Goal: Information Seeking & Learning: Understand process/instructions

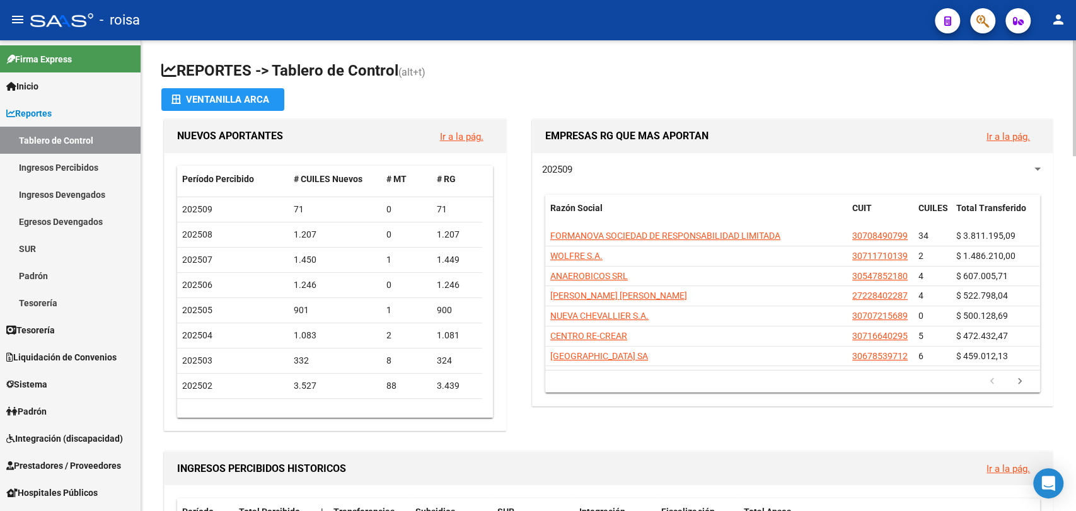
click at [134, 407] on link "Padrón" at bounding box center [70, 411] width 141 height 27
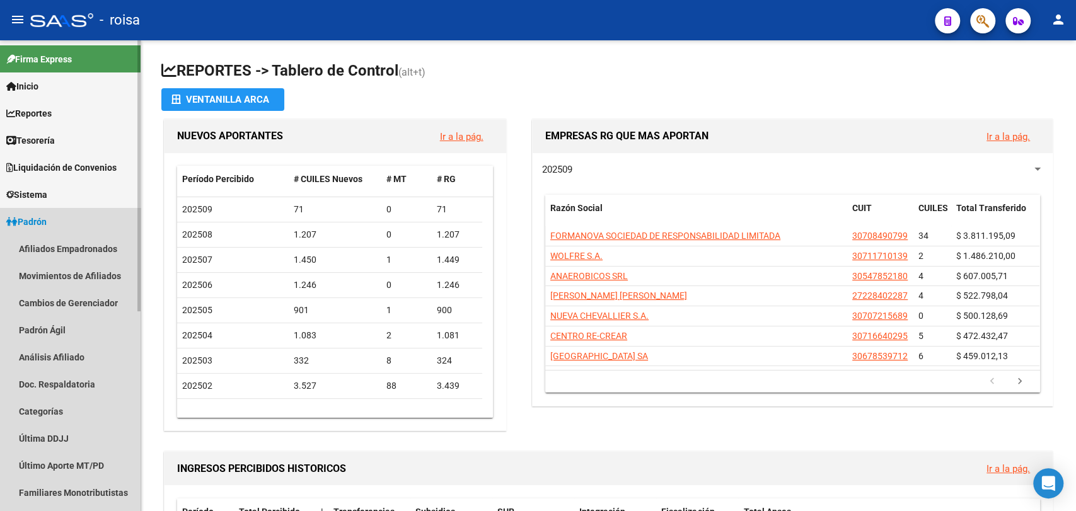
click at [32, 228] on span "Padrón" at bounding box center [26, 222] width 40 height 14
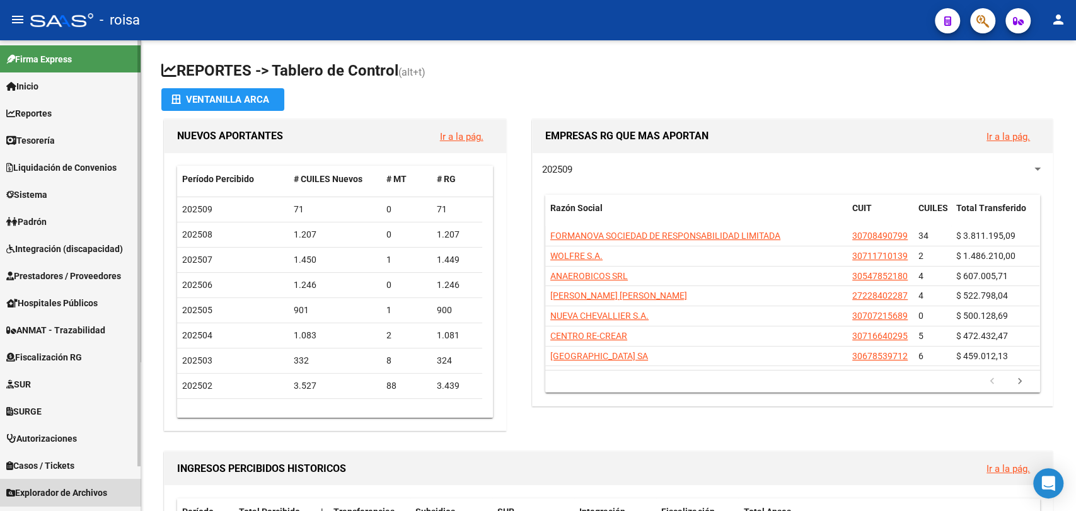
click at [92, 488] on span "Explorador de Archivos" at bounding box center [56, 493] width 101 height 14
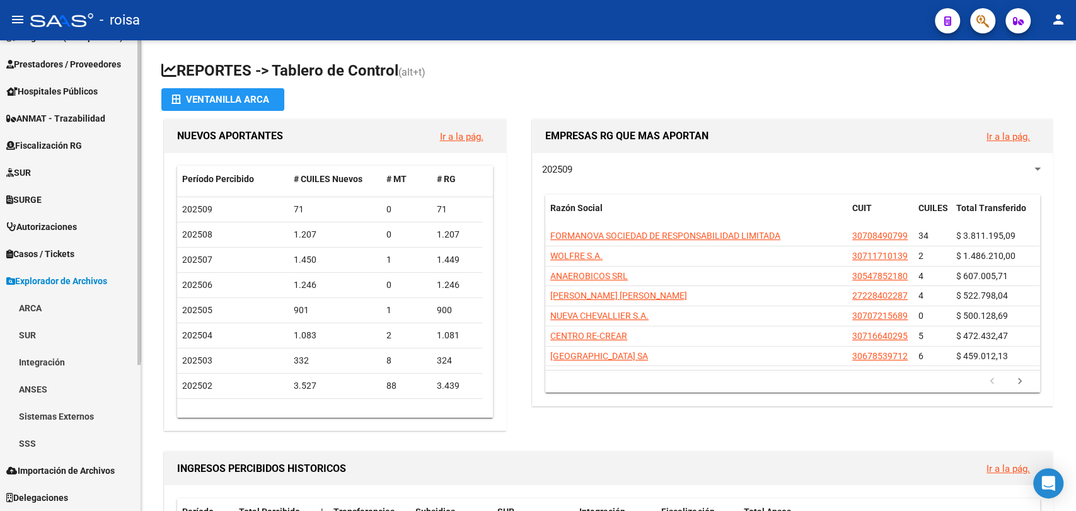
click at [137, 388] on div at bounding box center [138, 275] width 3 height 471
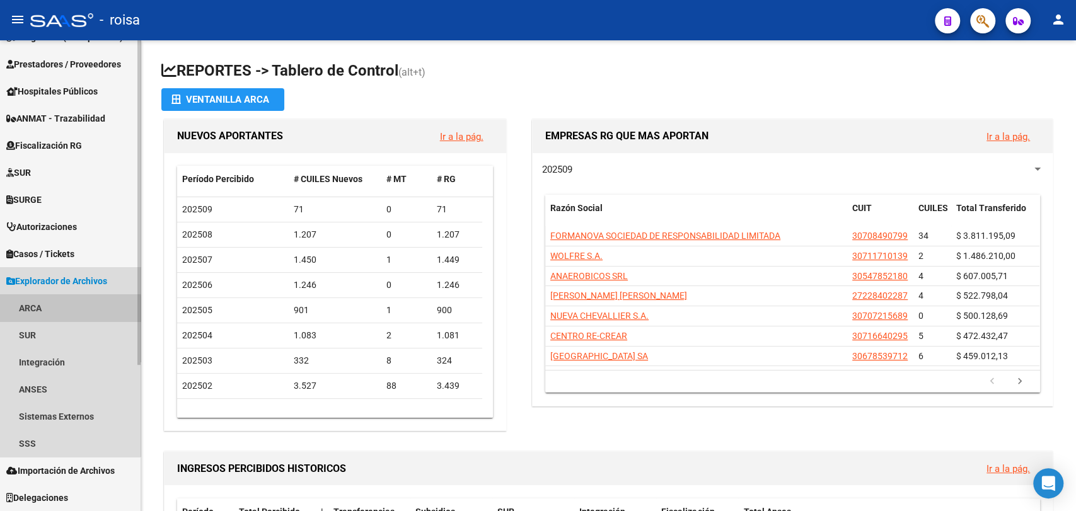
click at [33, 313] on link "ARCA" at bounding box center [70, 307] width 141 height 27
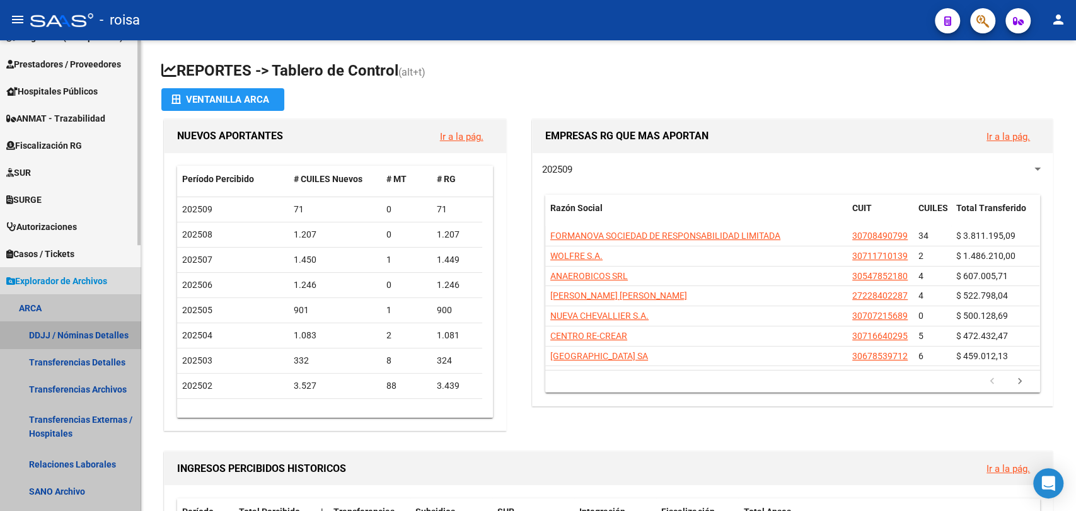
click at [89, 344] on link "DDJJ / Nóminas Detalles" at bounding box center [70, 334] width 141 height 27
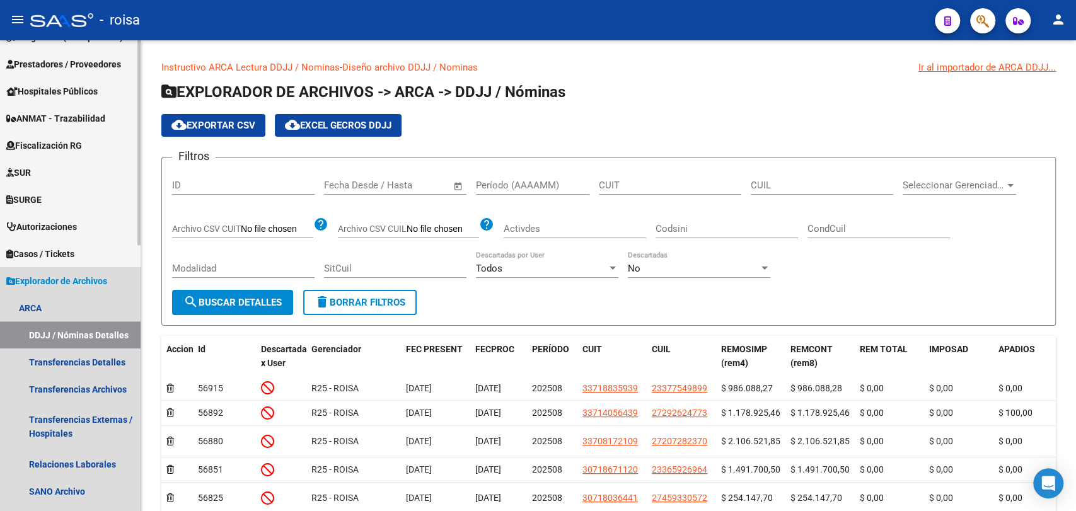
click at [43, 291] on link "Explorador de Archivos" at bounding box center [70, 280] width 141 height 27
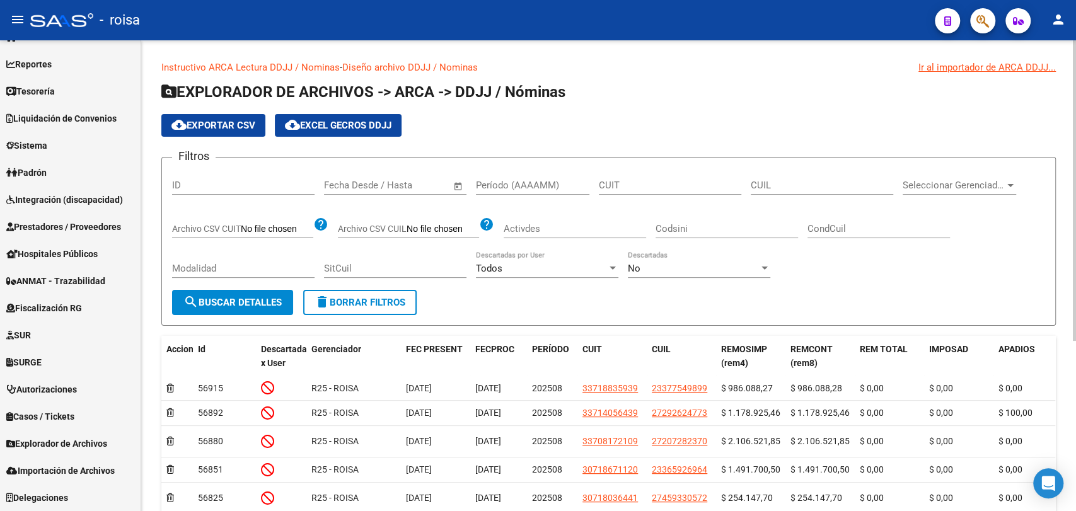
scroll to position [49, 0]
click at [81, 447] on span "Explorador de Archivos" at bounding box center [56, 444] width 101 height 14
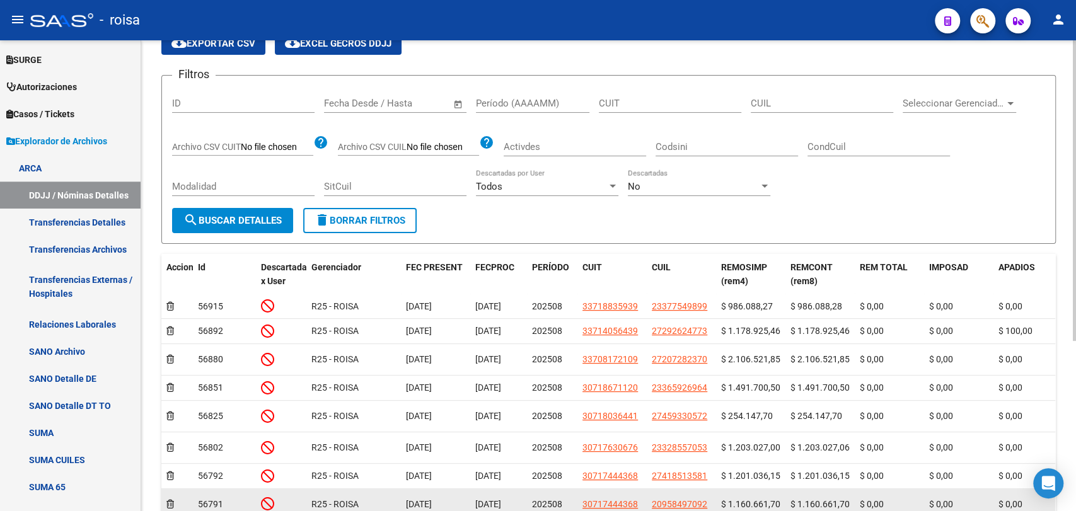
scroll to position [210, 0]
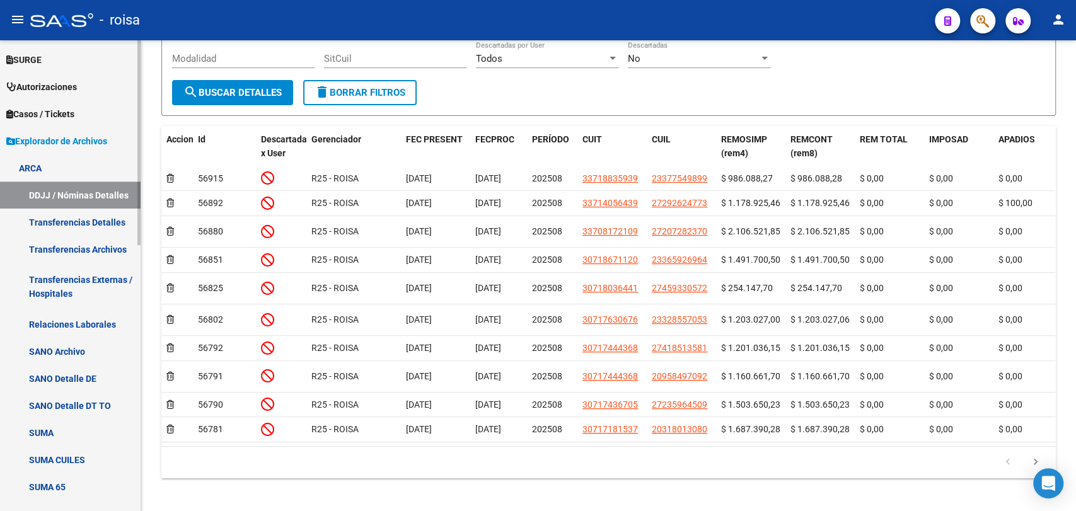
click at [75, 220] on link "Transferencias Detalles" at bounding box center [70, 222] width 141 height 27
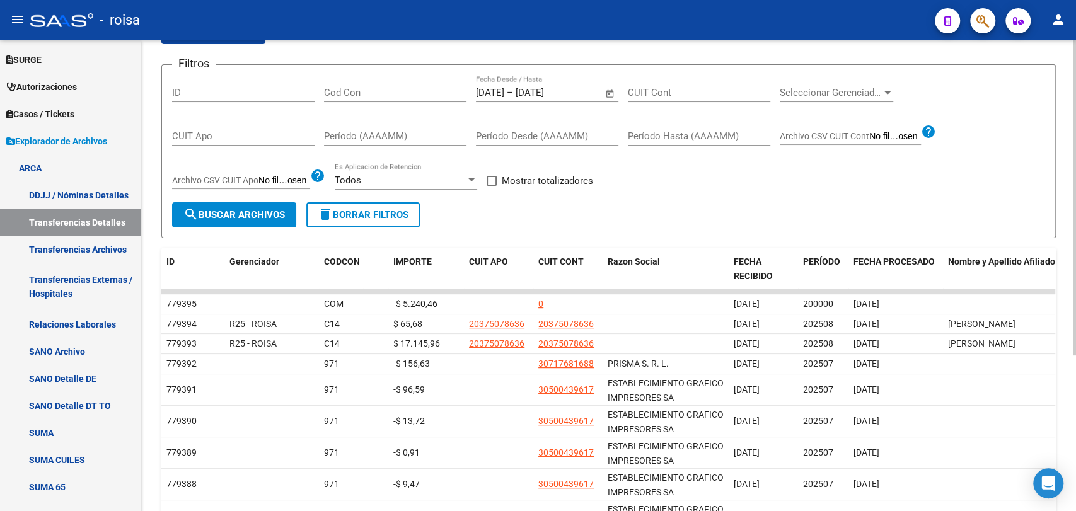
scroll to position [210, 0]
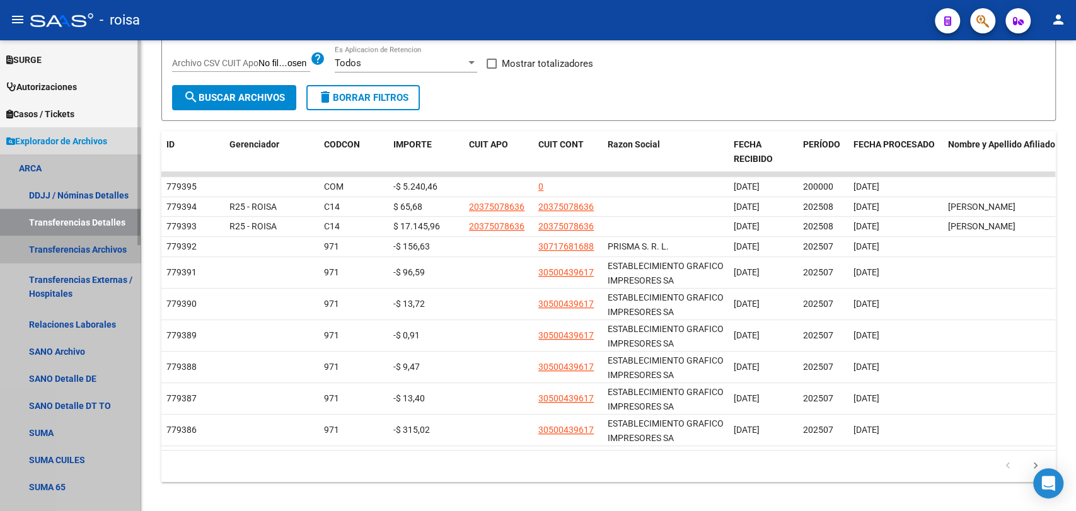
click at [79, 248] on link "Transferencias Archivos" at bounding box center [70, 249] width 141 height 27
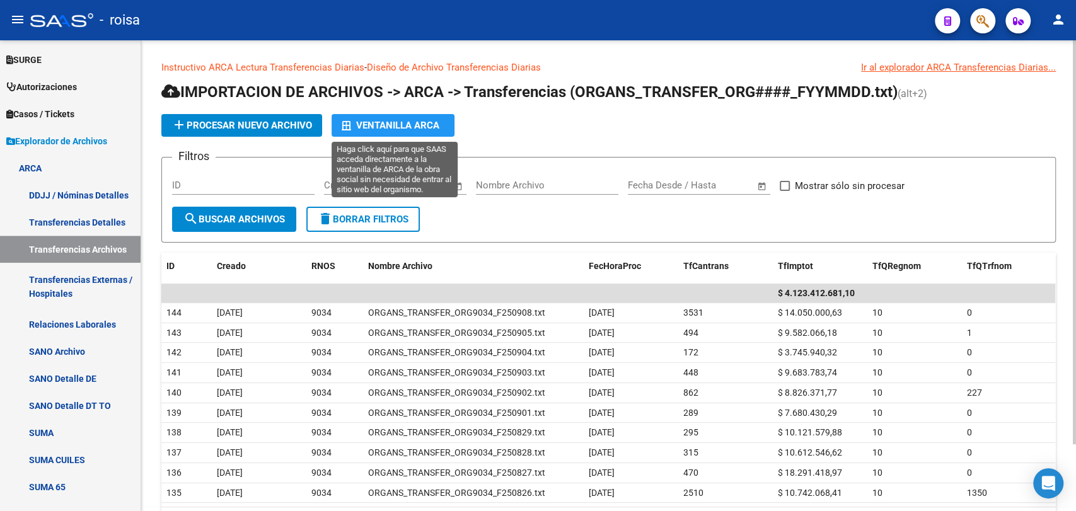
click at [434, 129] on div "Ventanilla ARCA" at bounding box center [393, 125] width 103 height 23
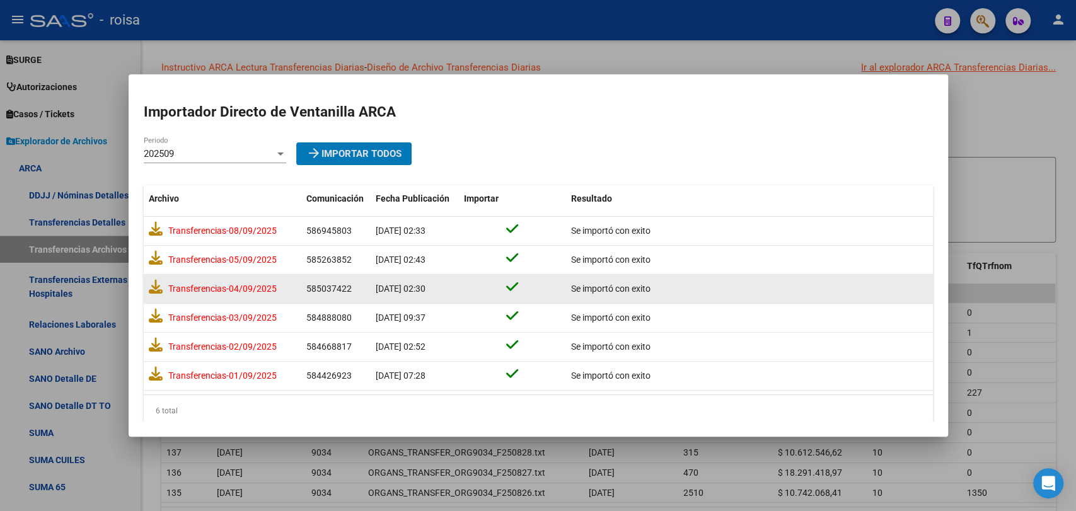
scroll to position [14, 0]
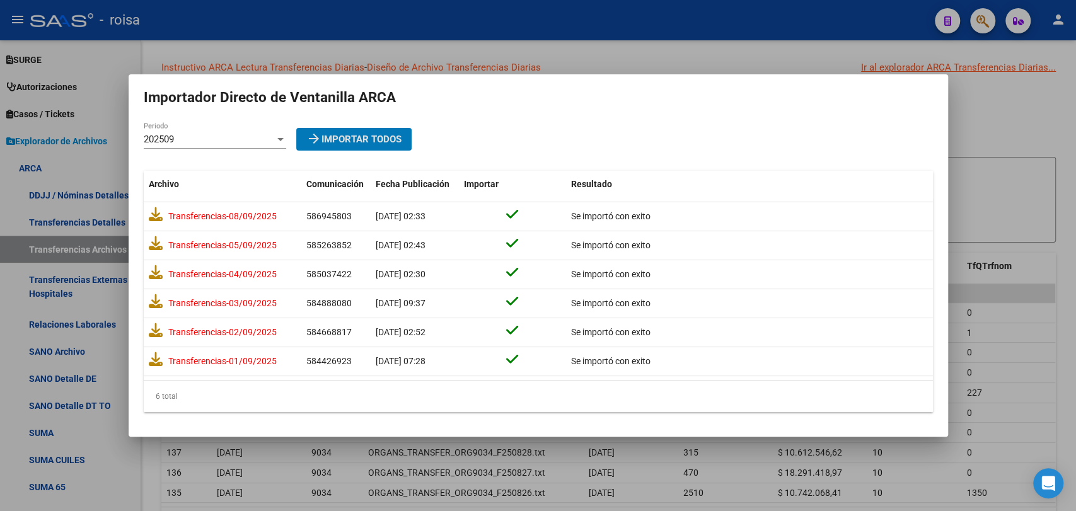
click at [1010, 247] on div at bounding box center [538, 255] width 1076 height 511
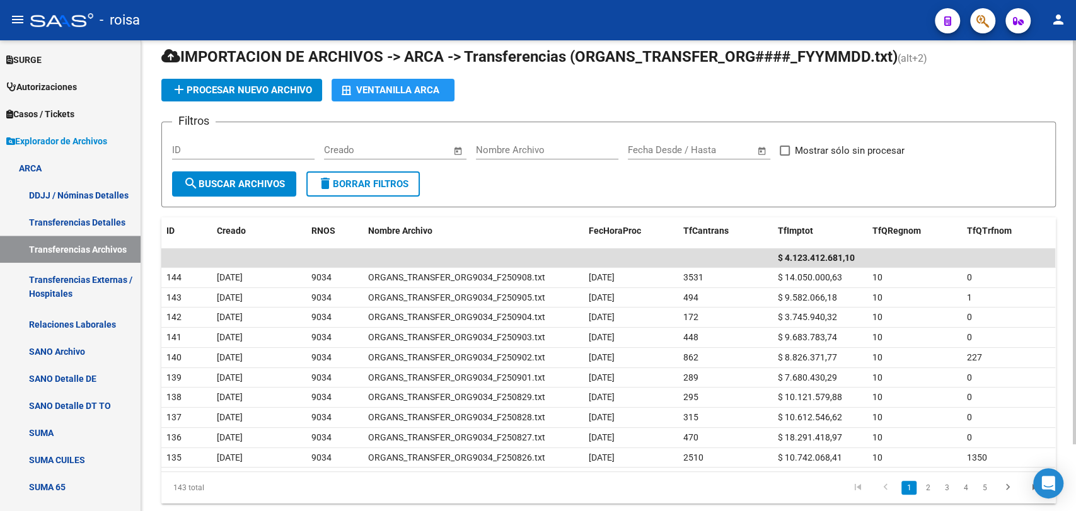
scroll to position [0, 0]
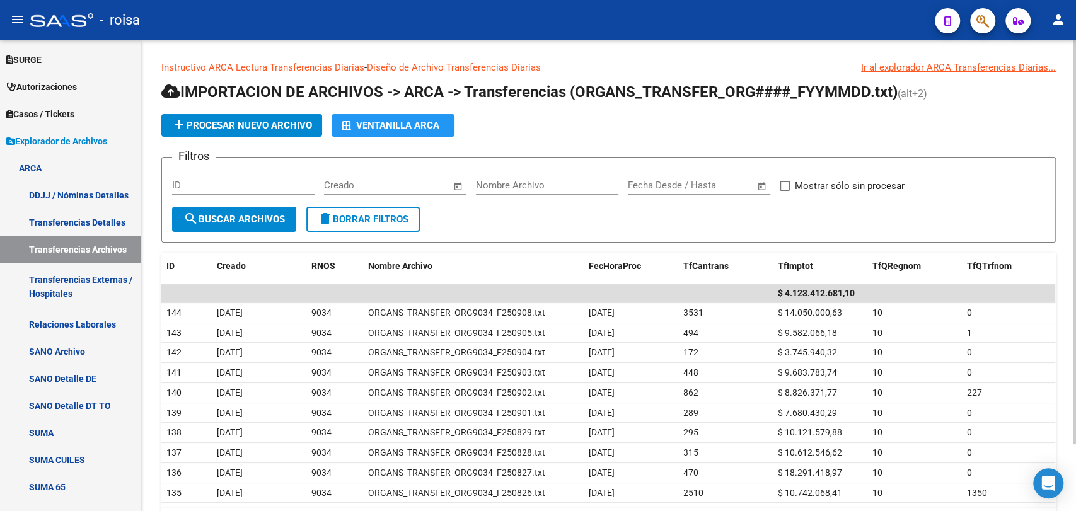
click at [396, 123] on div "Ventanilla ARCA" at bounding box center [393, 125] width 103 height 23
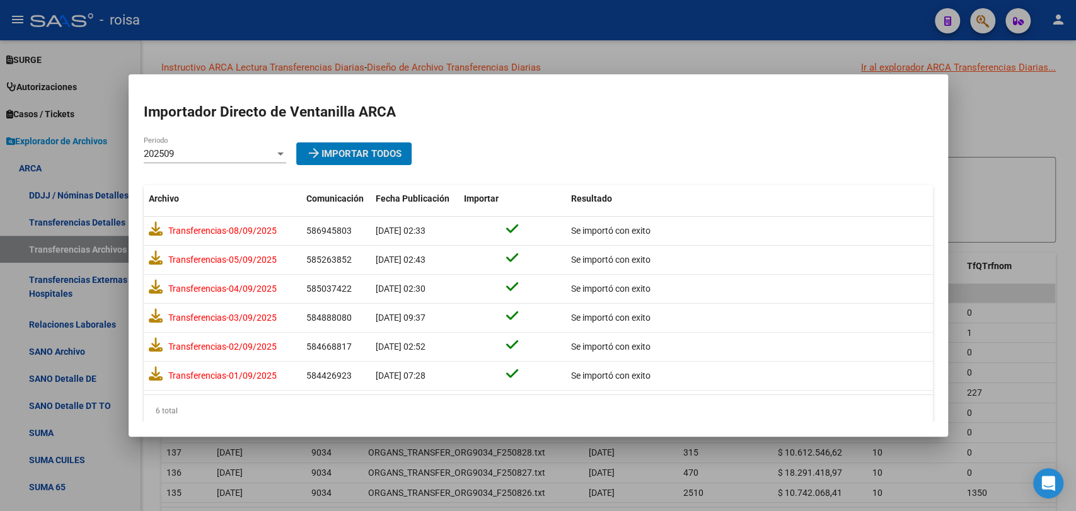
click at [1044, 122] on div at bounding box center [538, 255] width 1076 height 511
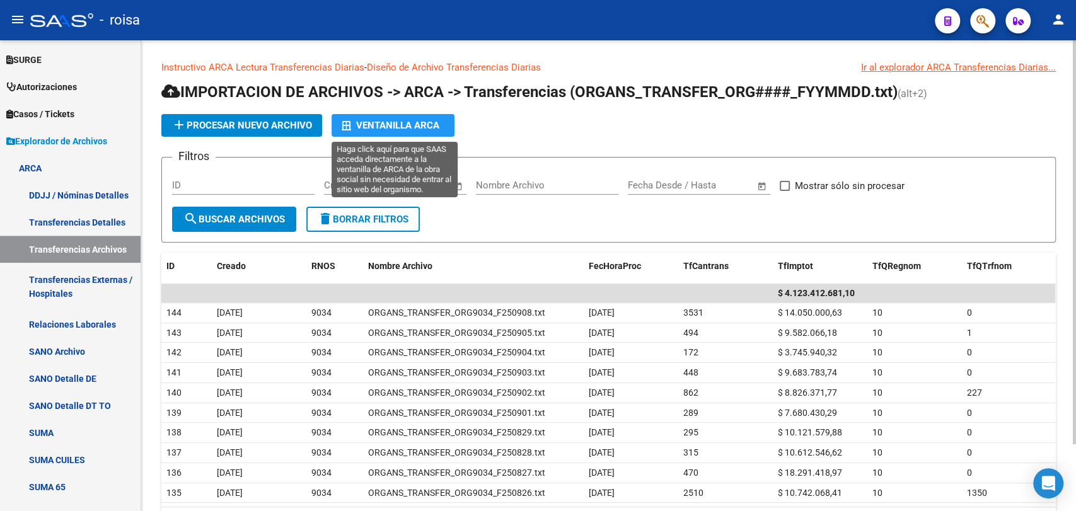
click at [408, 127] on div "Ventanilla ARCA" at bounding box center [393, 125] width 103 height 23
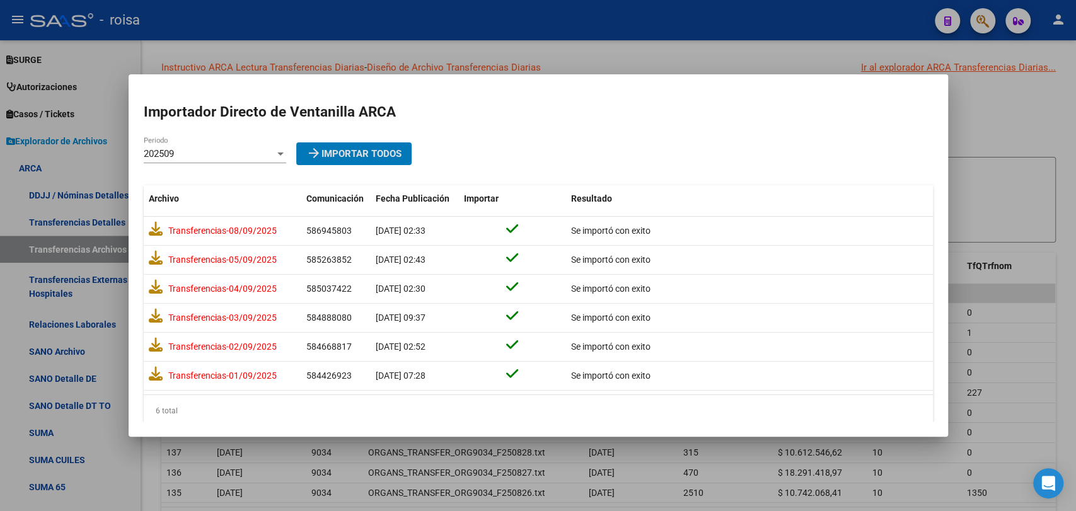
click at [406, 42] on div at bounding box center [538, 255] width 1076 height 511
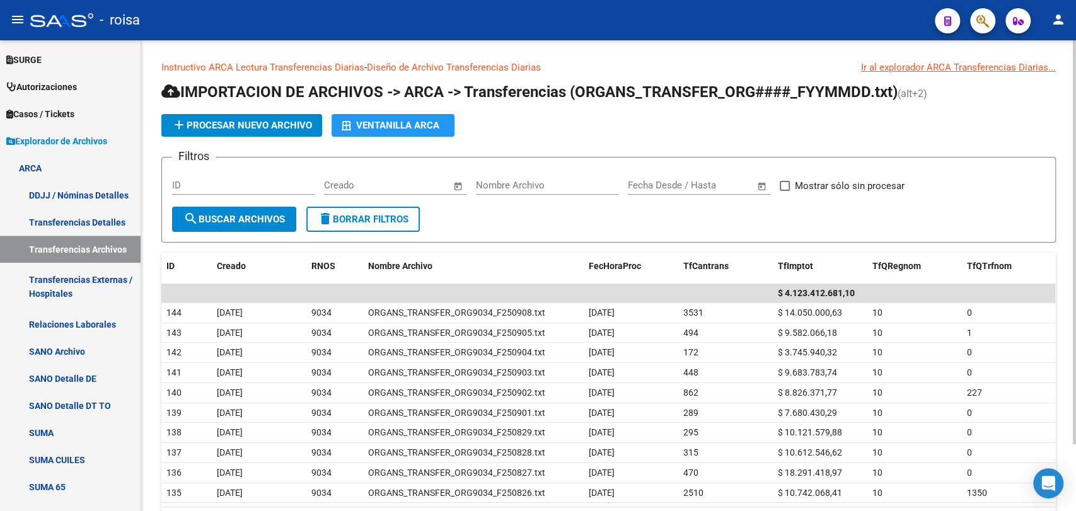
click at [257, 64] on link "Instructivo ARCA Lectura Transferencias Diarias" at bounding box center [262, 67] width 203 height 11
